Goal: Task Accomplishment & Management: Manage account settings

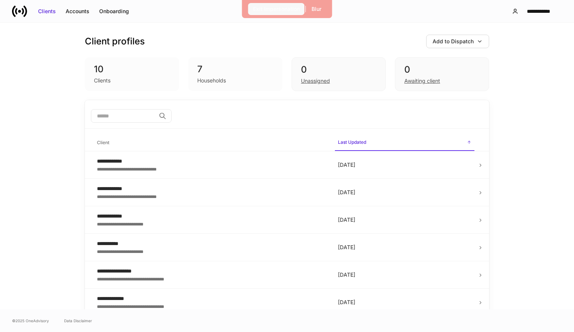
click at [290, 12] on div "Exit Impersonation" at bounding box center [276, 9] width 47 height 8
